Goal: Entertainment & Leisure: Consume media (video, audio)

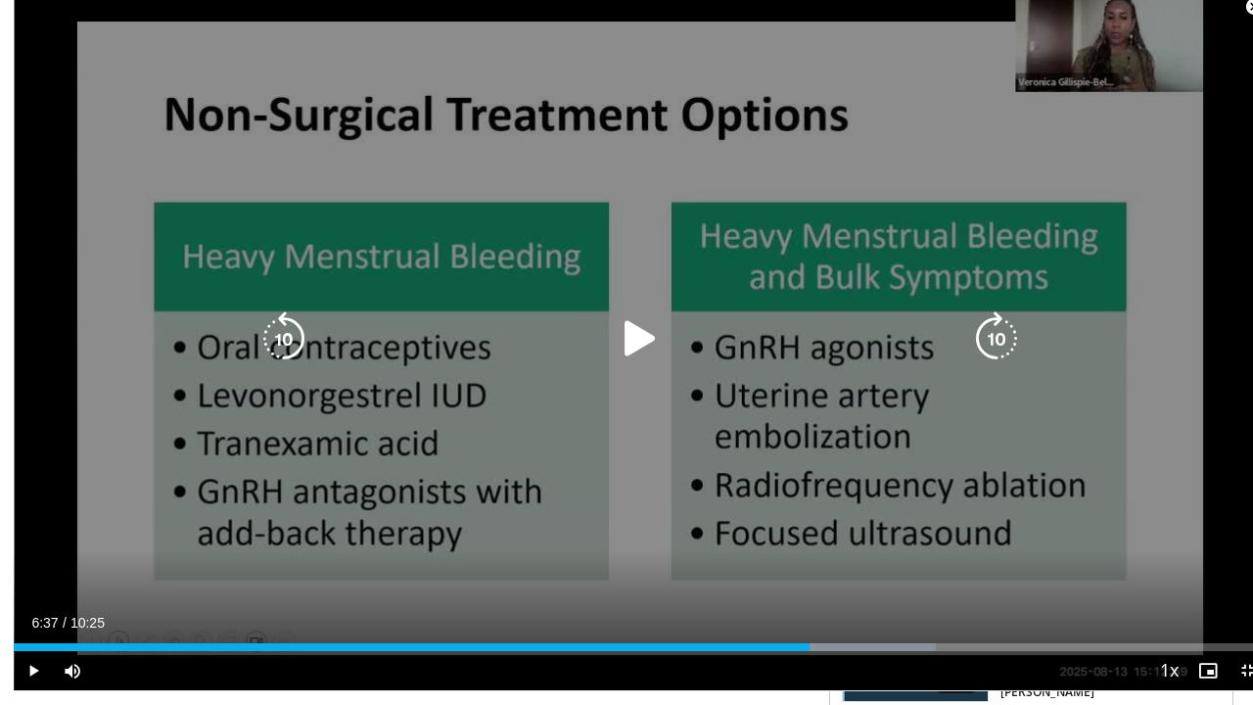
click at [625, 349] on icon "Video Player" at bounding box center [640, 338] width 55 height 55
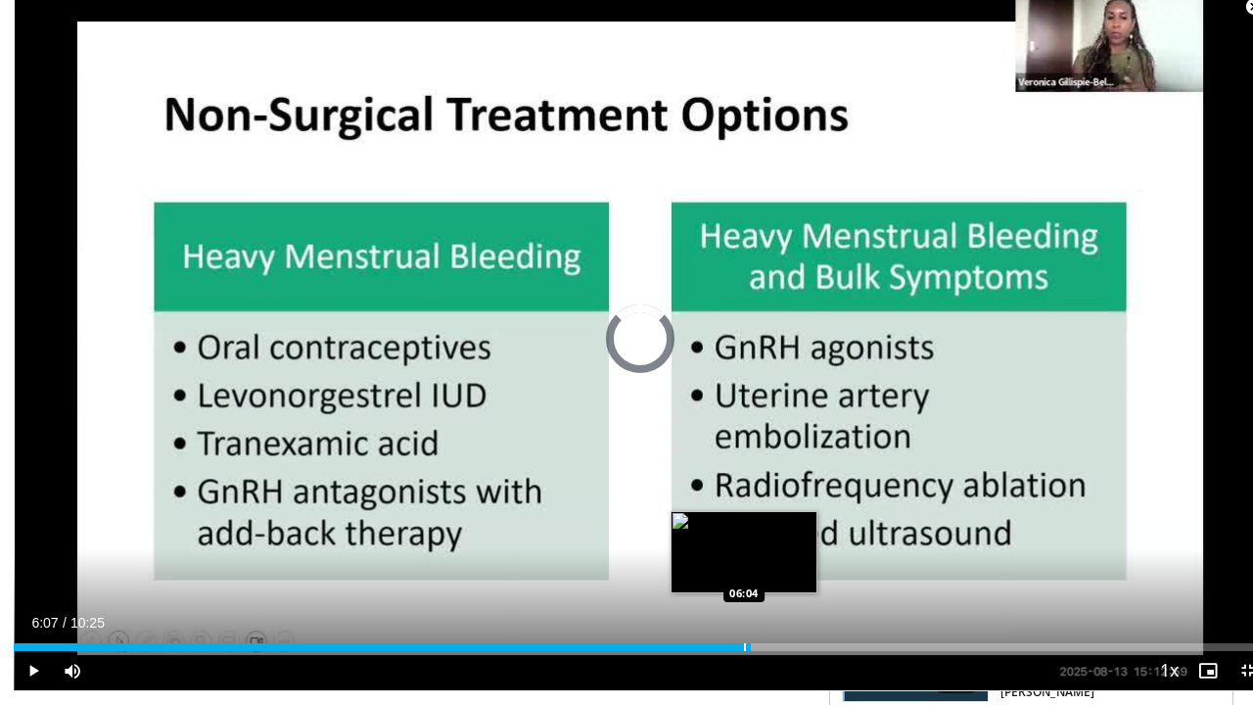
drag, startPoint x: 797, startPoint y: 660, endPoint x: 729, endPoint y: 652, distance: 68.0
click at [729, 651] on div "Loaded : 0.00% 06:05 06:04" at bounding box center [640, 642] width 1253 height 19
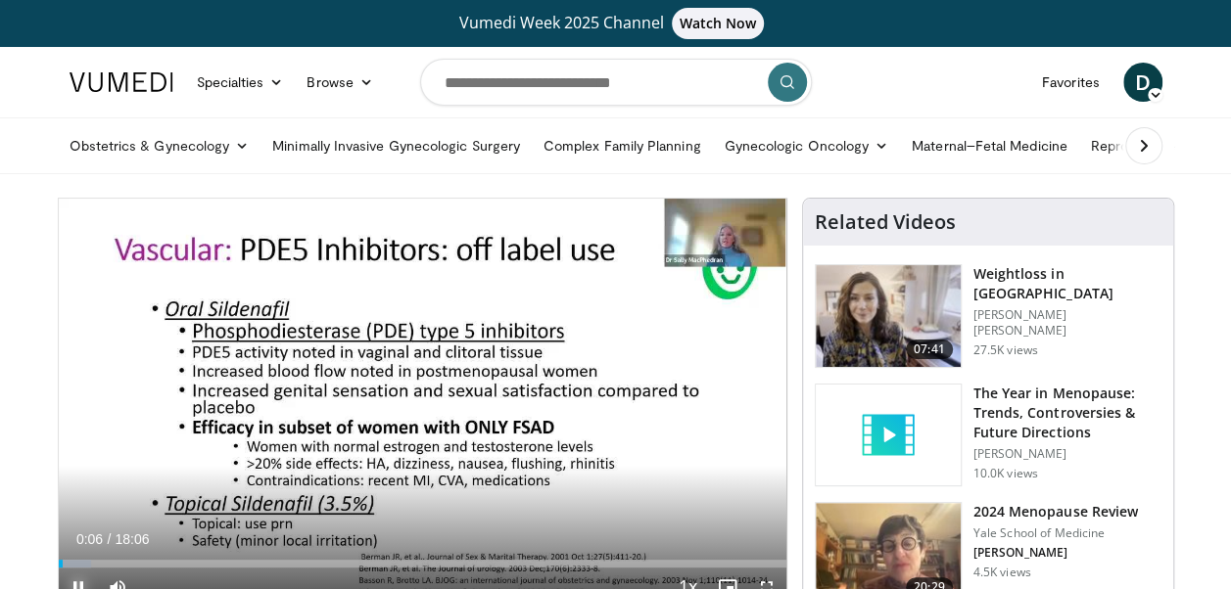
click at [80, 583] on span "Video Player" at bounding box center [78, 587] width 39 height 39
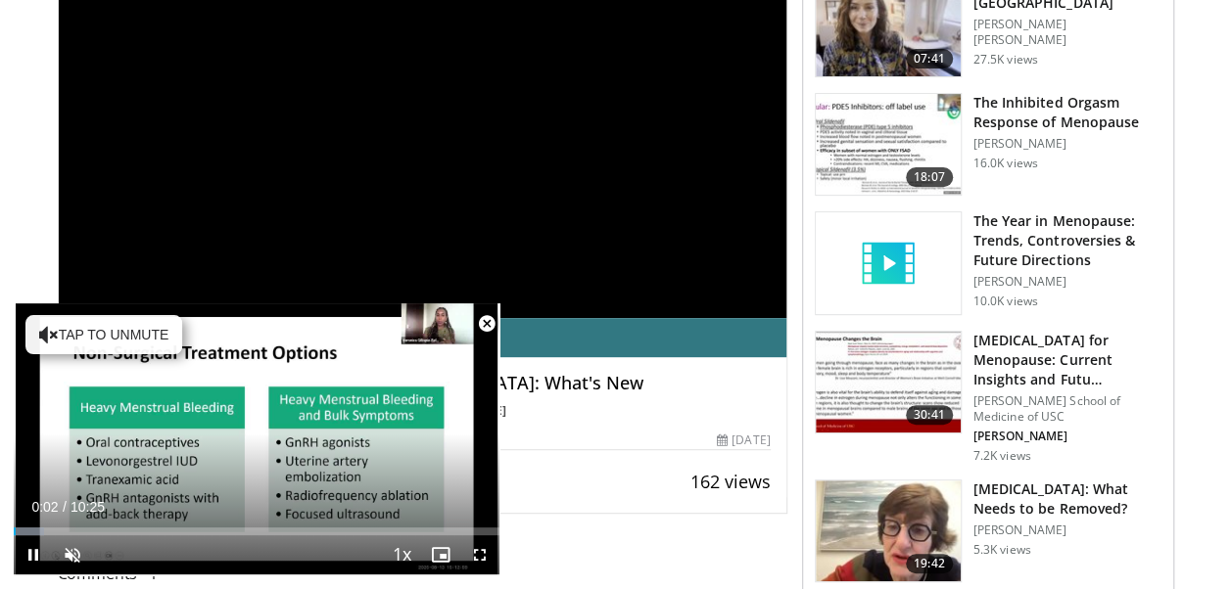
click at [488, 324] on span "Video Player" at bounding box center [486, 324] width 39 height 39
